Goal: Task Accomplishment & Management: Use online tool/utility

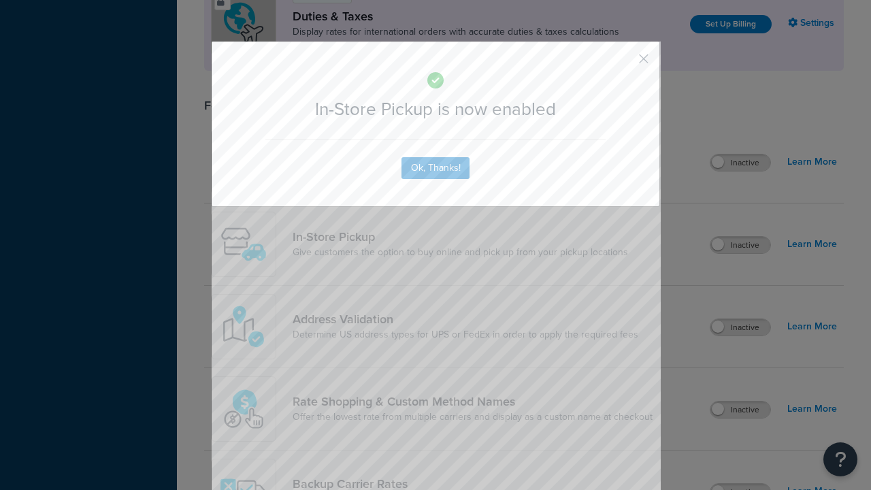
click at [623, 62] on button "button" at bounding box center [623, 63] width 3 height 3
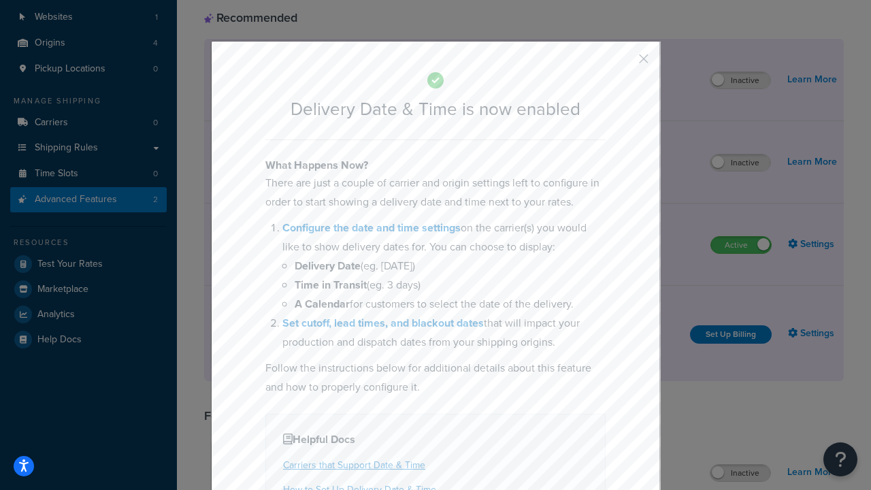
click at [623, 63] on button "button" at bounding box center [623, 63] width 3 height 3
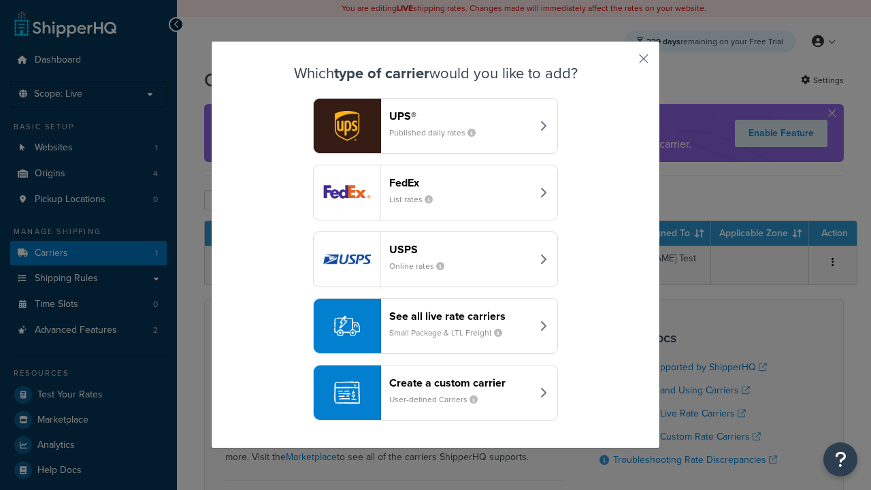
click at [436, 393] on div "Create a custom carrier User-defined Carriers" at bounding box center [460, 392] width 142 height 33
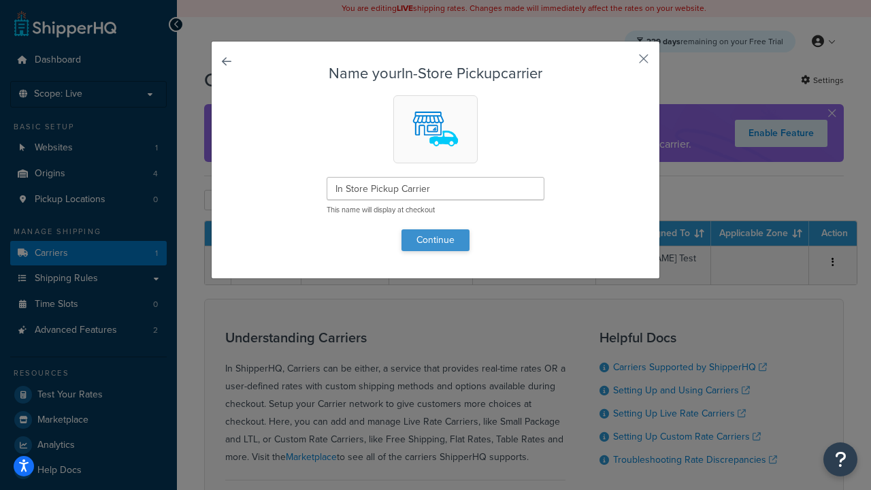
type input "In Store Pickup Carrier"
click at [436, 240] on button "Continue" at bounding box center [436, 240] width 68 height 22
